Goal: Task Accomplishment & Management: Use online tool/utility

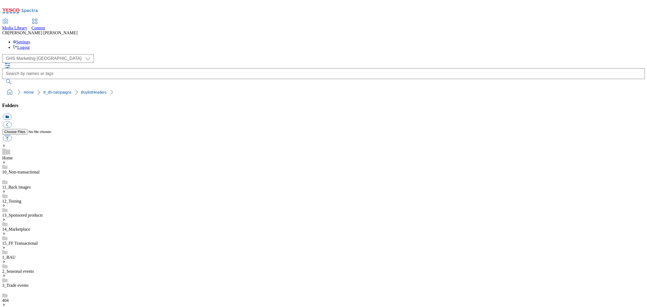
scroll to position [96, 0]
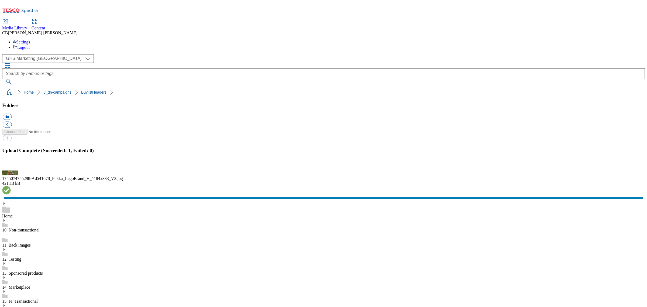
drag, startPoint x: 640, startPoint y: 192, endPoint x: 616, endPoint y: 188, distance: 25.1
click at [11, 170] on button "button" at bounding box center [7, 167] width 8 height 5
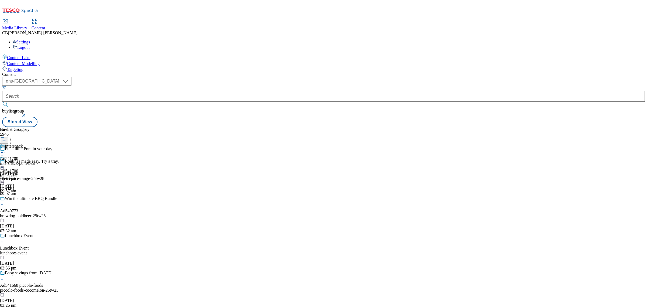
select select "ghs-[GEOGRAPHIC_DATA]"
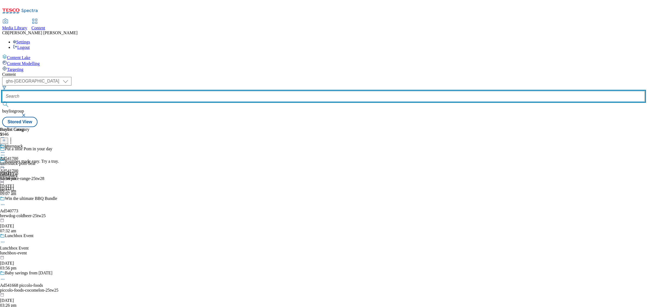
click at [133, 91] on input "text" at bounding box center [323, 96] width 643 height 11
paste input "pukka-pies-pukka-25tw25"
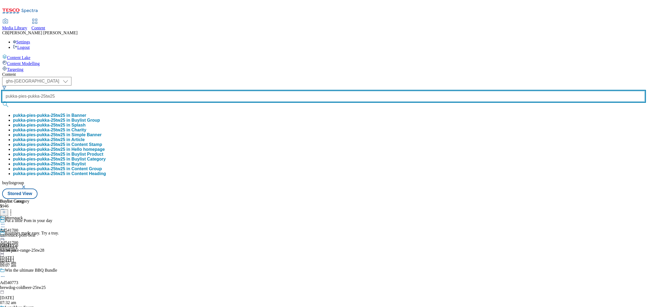
type input "pukka-pies-pukka-25tw25"
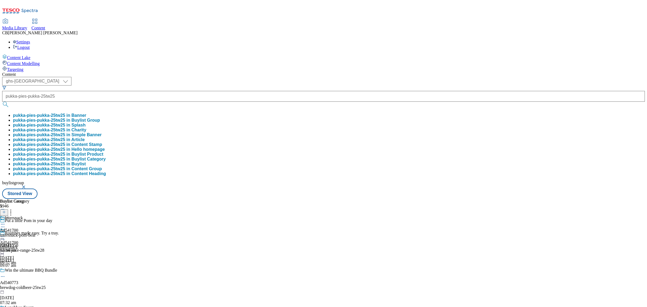
click at [100, 118] on button "pukka-pies-pukka-25tw25 in Buylist Group" at bounding box center [56, 120] width 87 height 5
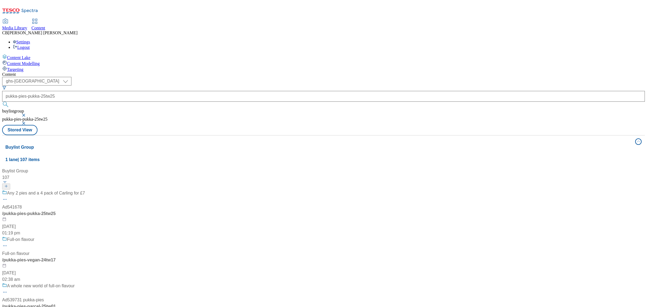
drag, startPoint x: 132, startPoint y: 122, endPoint x: 136, endPoint y: 118, distance: 5.6
click at [124, 190] on div "Any 2 pies and a 4 pack of Carling for £7 Ad541678 / pukka-pies-pukka-25tw25 11…" at bounding box center [63, 213] width 122 height 46
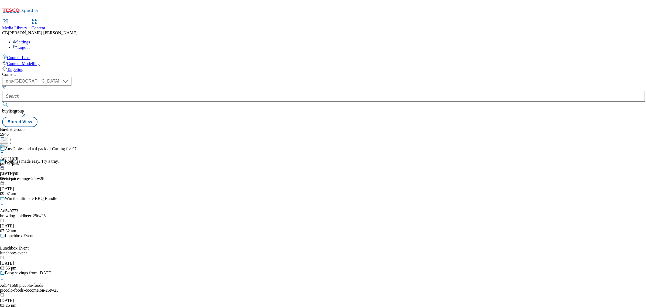
click at [5, 150] on icon at bounding box center [2, 152] width 5 height 5
click at [23, 162] on span "Edit" at bounding box center [20, 164] width 6 height 4
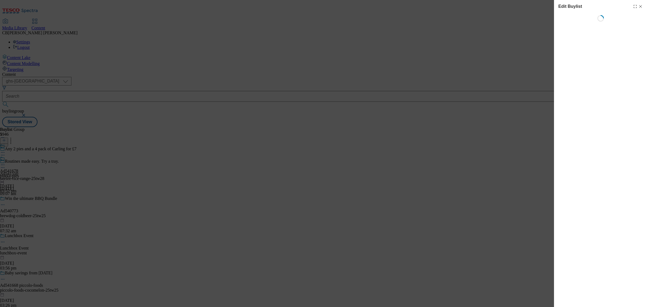
select select "tactical"
select select "supplier funded short term 1-3 weeks"
select select "dunnhumby"
select select "Banner"
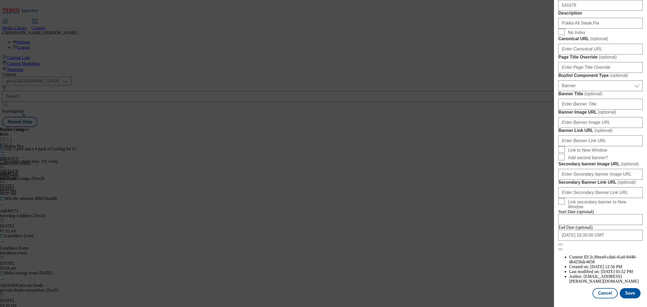
scroll to position [477, 0]
click at [597, 119] on input "Banner Image URL ( optional )" at bounding box center [600, 122] width 84 height 11
paste input "https://digitalcontent.api.tesco.com/v2/media/ghs-mktg/1c859e86-de50-4133-b7c7-…"
type input "https://digitalcontent.api.tesco.com/v2/media/ghs-mktg/1c859e86-de50-4133-b7c7-…"
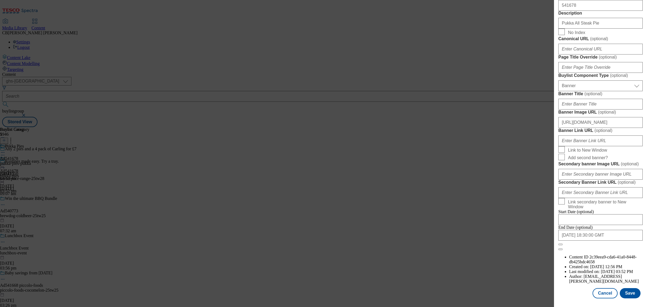
click at [634, 104] on form "Label Ad541678 Tracking Name DH_AD541678 Friendly Name pukka-pies Buylist Lifes…" at bounding box center [600, 27] width 84 height 446
click at [625, 288] on button "Save" at bounding box center [630, 293] width 21 height 10
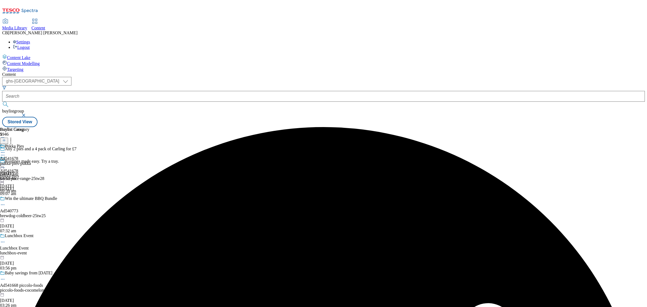
click at [5, 162] on icon at bounding box center [2, 164] width 5 height 5
click at [37, 198] on li "Preview" at bounding box center [24, 201] width 26 height 6
click at [5, 162] on icon at bounding box center [2, 164] width 5 height 5
click at [29, 199] on span "Preview" at bounding box center [23, 201] width 13 height 4
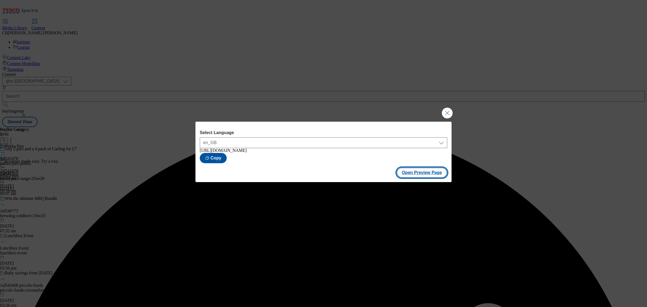
click at [416, 175] on button "Open Preview Page" at bounding box center [422, 172] width 51 height 10
click at [450, 108] on button "Close Modal" at bounding box center [447, 113] width 11 height 11
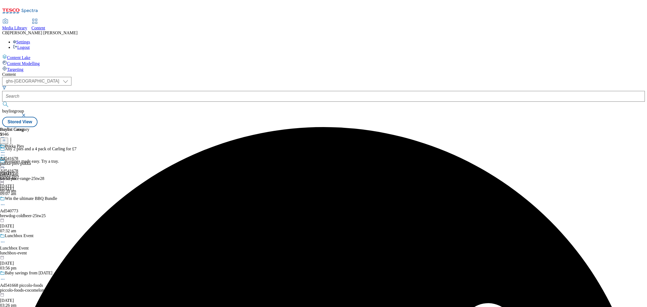
click at [5, 162] on icon at bounding box center [2, 164] width 5 height 5
click at [29, 218] on span "Publish" at bounding box center [23, 220] width 12 height 4
